Goal: Book appointment/travel/reservation

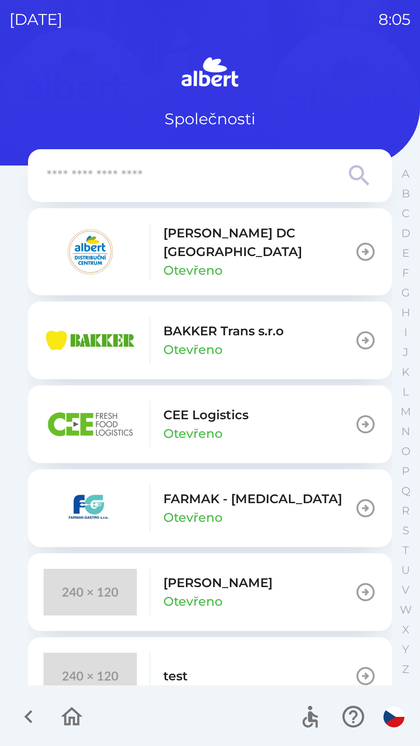
click at [228, 240] on p "[PERSON_NAME] DC [GEOGRAPHIC_DATA]" at bounding box center [258, 242] width 191 height 37
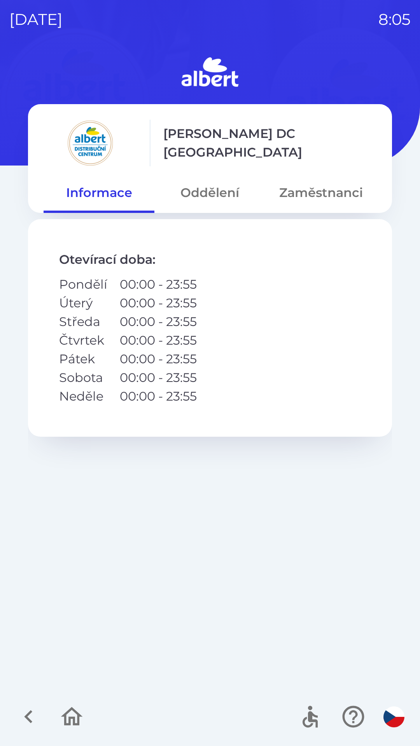
click at [204, 191] on button "Oddělení" at bounding box center [209, 193] width 111 height 28
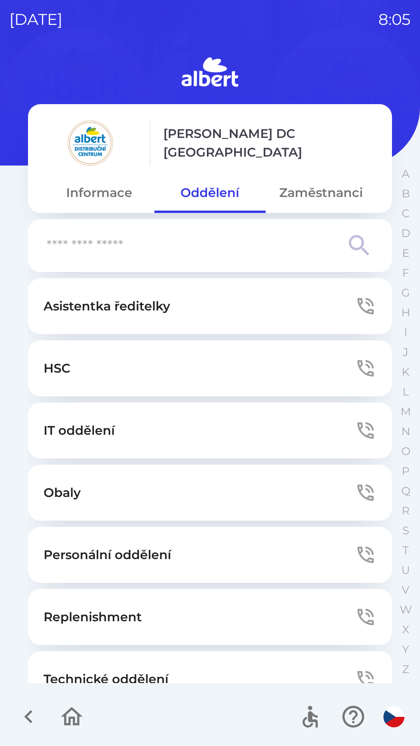
click at [103, 670] on button "Technické oddělení" at bounding box center [210, 679] width 364 height 56
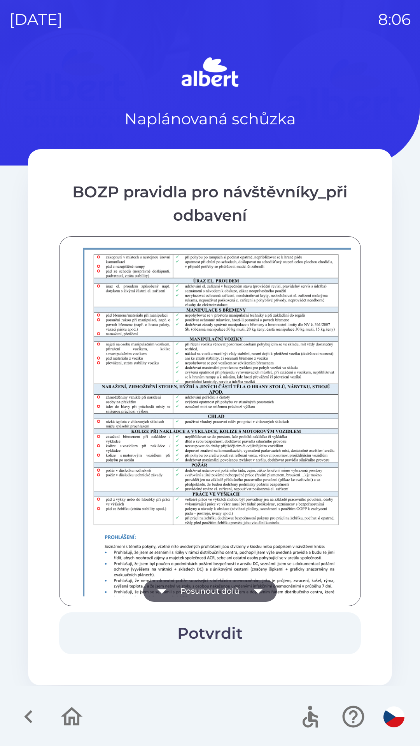
scroll to position [546, 0]
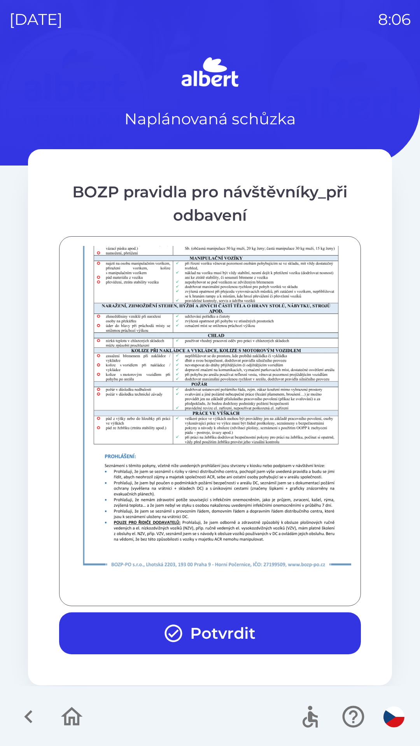
click at [194, 624] on button "Potvrdit" at bounding box center [210, 634] width 302 height 42
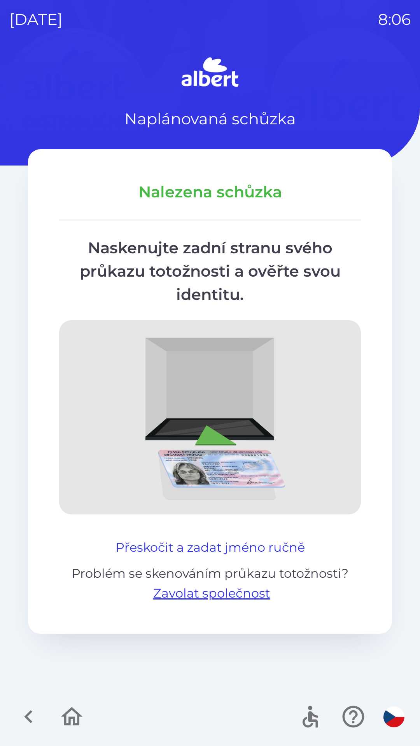
click at [210, 541] on button "Přeskočit a zadat jméno ručně" at bounding box center [209, 547] width 195 height 19
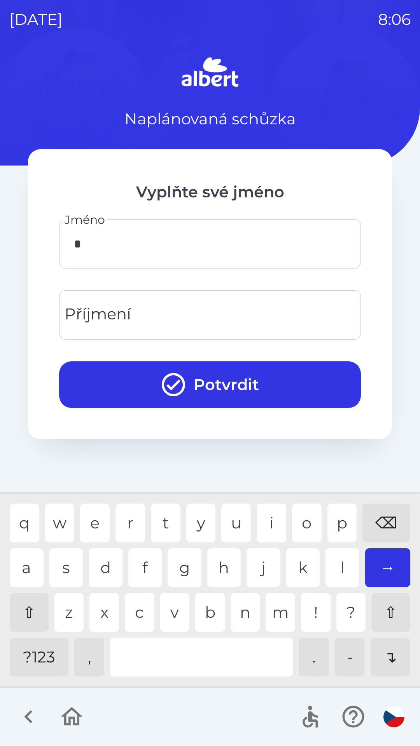
click at [29, 609] on div "⇧" at bounding box center [29, 612] width 39 height 39
click at [133, 521] on div "r" at bounding box center [130, 523] width 30 height 39
click at [170, 520] on div "t" at bounding box center [166, 523] width 30 height 39
click at [268, 525] on div "i" at bounding box center [272, 523] width 30 height 39
type input "******"
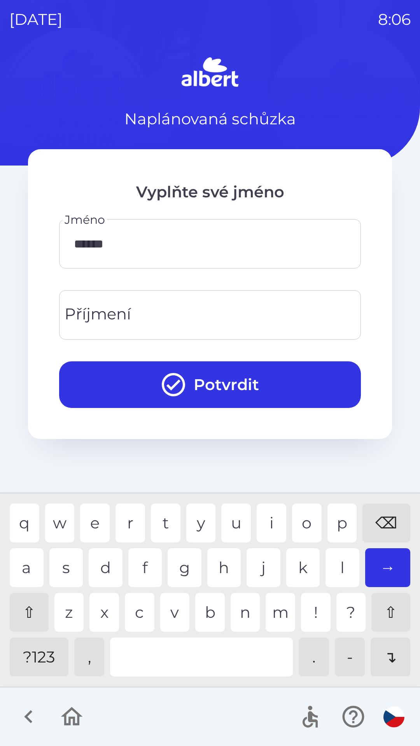
click at [218, 319] on input "Příjmení" at bounding box center [209, 315] width 283 height 31
click at [277, 604] on div "M" at bounding box center [280, 612] width 30 height 39
click at [31, 595] on div "⇧" at bounding box center [29, 612] width 39 height 39
click at [387, 524] on div "⌫" at bounding box center [386, 523] width 48 height 39
click at [385, 524] on div "⌫" at bounding box center [386, 523] width 48 height 39
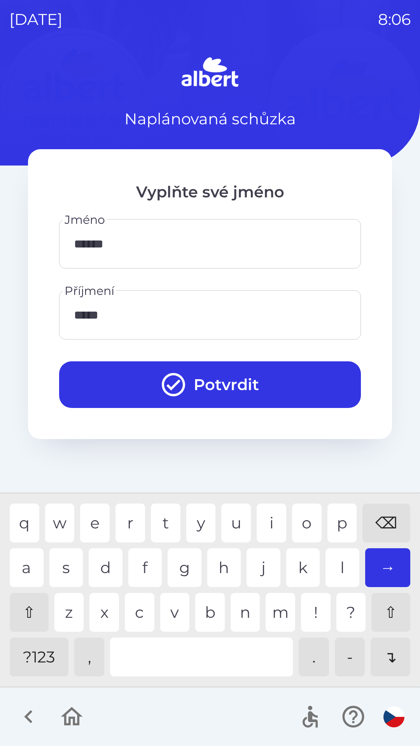
click at [379, 516] on div "⌫" at bounding box center [386, 523] width 48 height 39
click at [379, 515] on div "⌫" at bounding box center [386, 523] width 48 height 39
click at [378, 513] on div "⌫" at bounding box center [386, 523] width 48 height 39
click at [330, 568] on div "l" at bounding box center [342, 567] width 34 height 39
click at [103, 517] on div "e" at bounding box center [95, 523] width 30 height 39
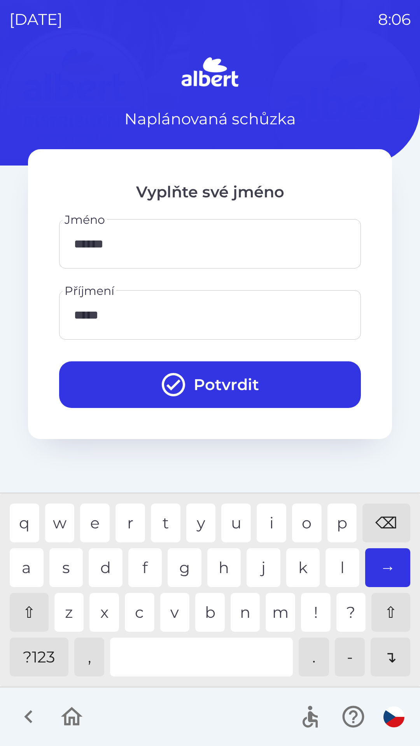
type input "******"
click at [260, 374] on button "Potvrdit" at bounding box center [210, 384] width 302 height 47
